Goal: Find specific fact

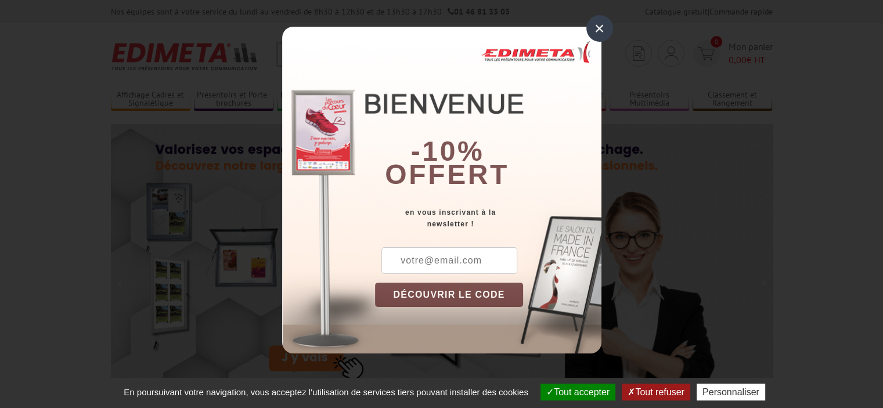
click at [603, 32] on div "×" at bounding box center [599, 28] width 27 height 27
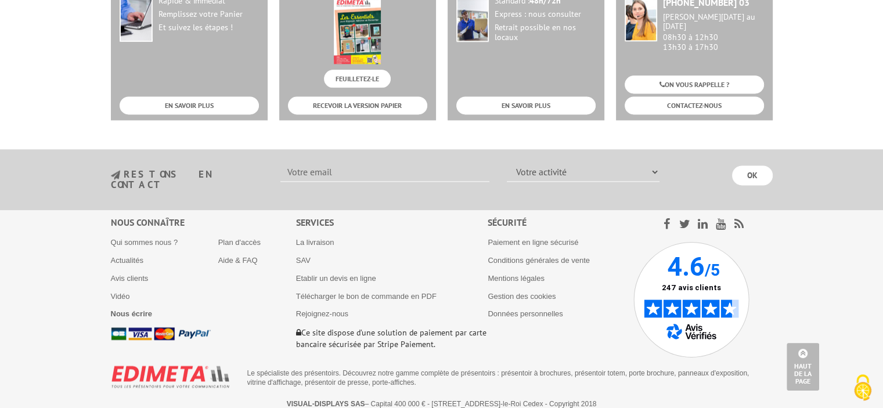
click at [139, 237] on li "Qui sommes nous ?" at bounding box center [164, 242] width 107 height 10
click at [522, 274] on link "Mentions légales" at bounding box center [516, 278] width 57 height 9
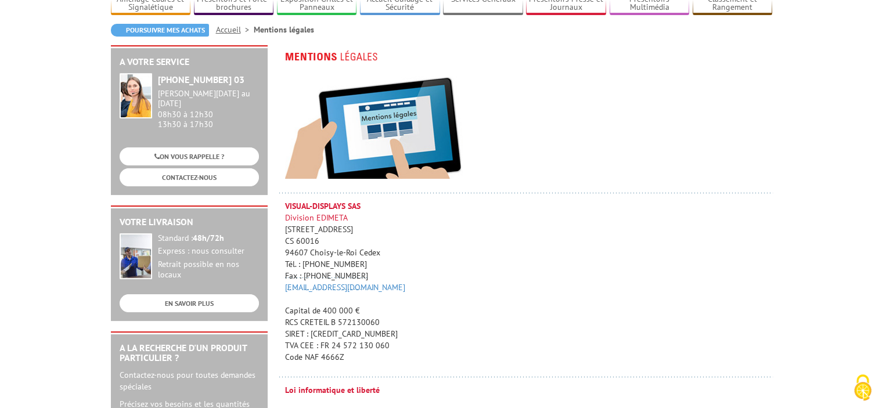
scroll to position [116, 0]
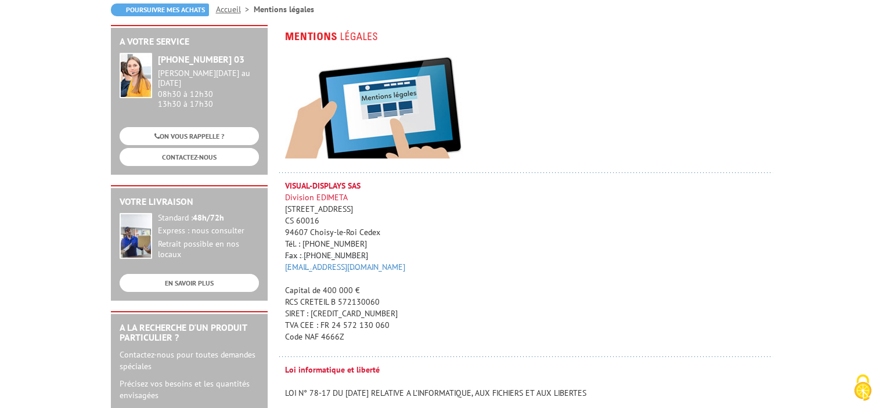
drag, startPoint x: 311, startPoint y: 311, endPoint x: 383, endPoint y: 311, distance: 72.6
click at [383, 311] on p "VISUAL-DISPLAYS SAS Division EDIMETA 10 Rue de la Darse CS 60016 94607 Choisy-l…" at bounding box center [529, 261] width 488 height 163
copy p "572 130 060 00062"
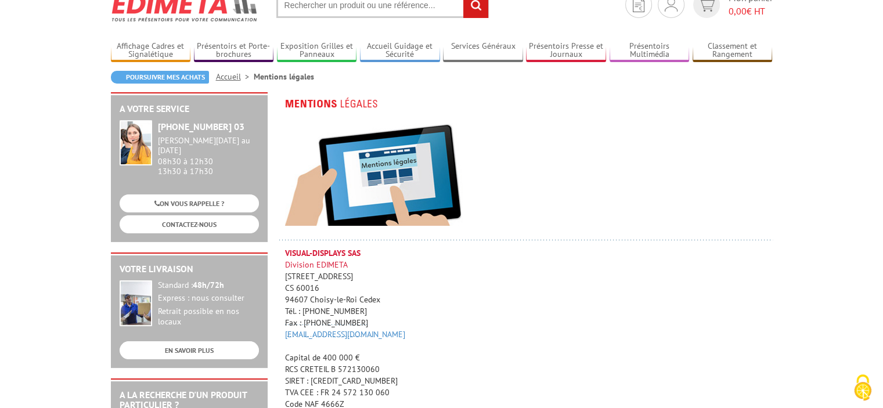
scroll to position [0, 0]
